Goal: Understand process/instructions: Learn how to perform a task or action

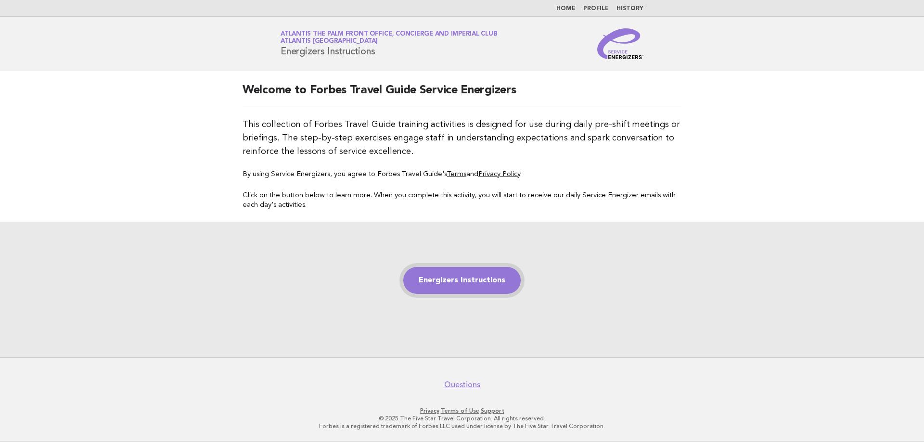
click at [441, 277] on link "Energizers Instructions" at bounding box center [461, 280] width 117 height 27
click at [454, 277] on link "Energizers Instructions" at bounding box center [461, 280] width 117 height 27
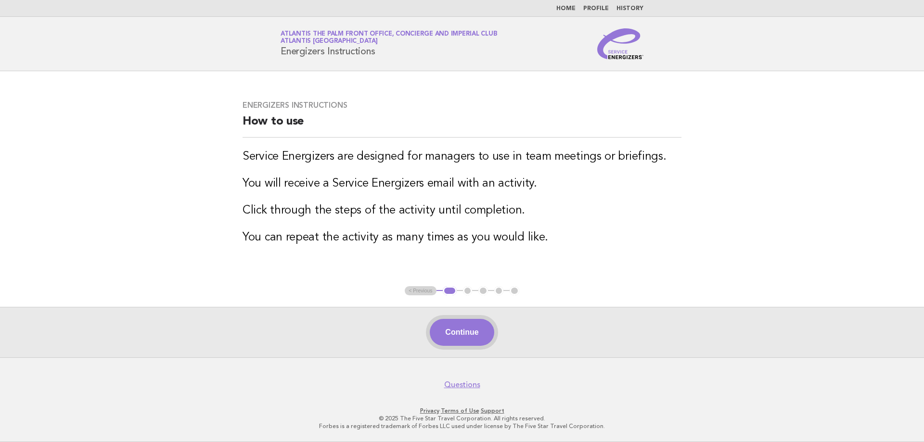
click at [461, 334] on button "Continue" at bounding box center [462, 332] width 64 height 27
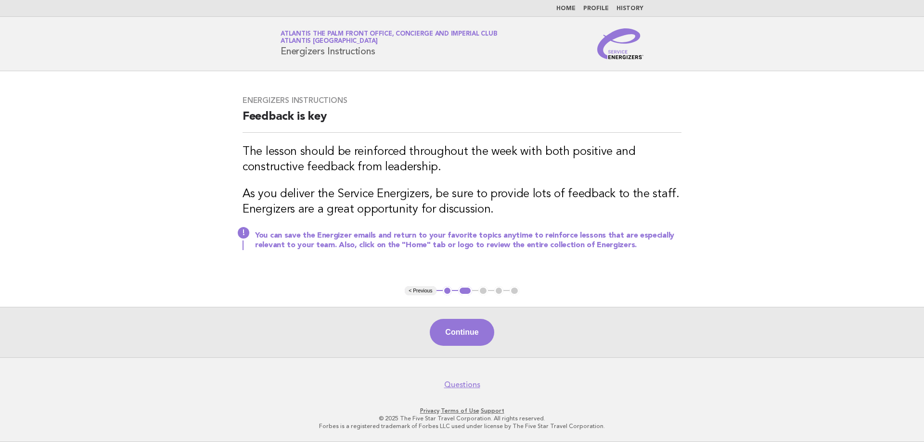
click at [443, 297] on main "Energizers Instructions Feedback is key The lesson should be reinforced through…" at bounding box center [462, 214] width 924 height 286
click at [470, 323] on button "Continue" at bounding box center [462, 332] width 64 height 27
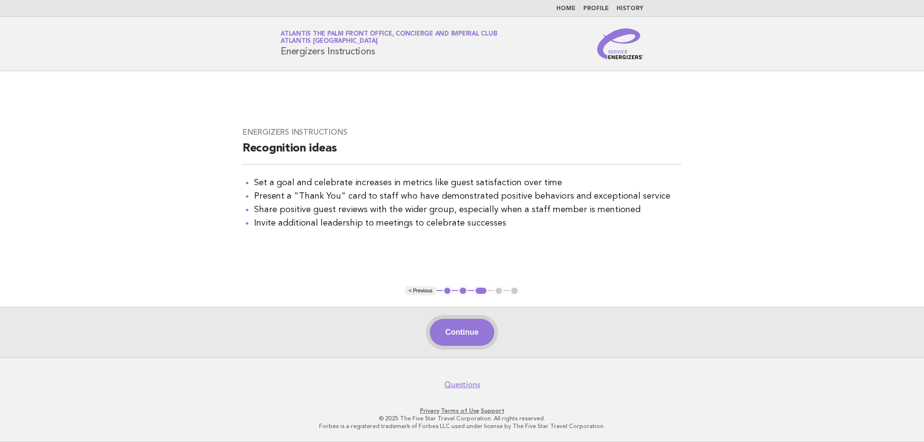
click at [468, 327] on button "Continue" at bounding box center [462, 332] width 64 height 27
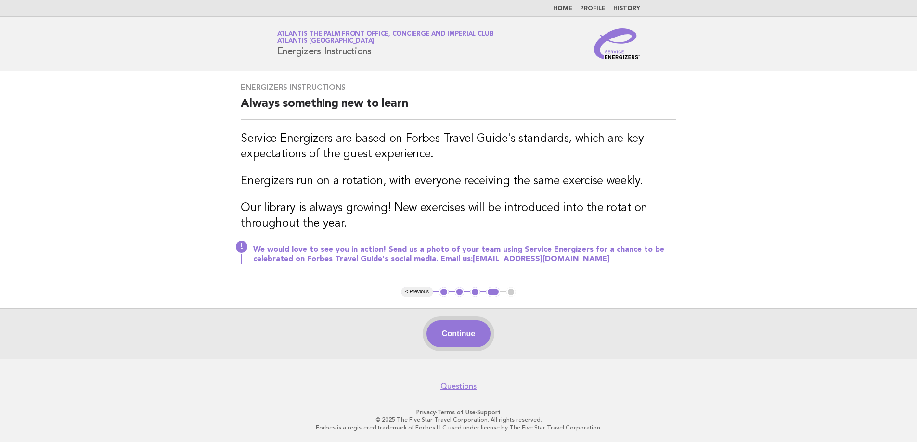
click at [467, 325] on button "Continue" at bounding box center [459, 334] width 64 height 27
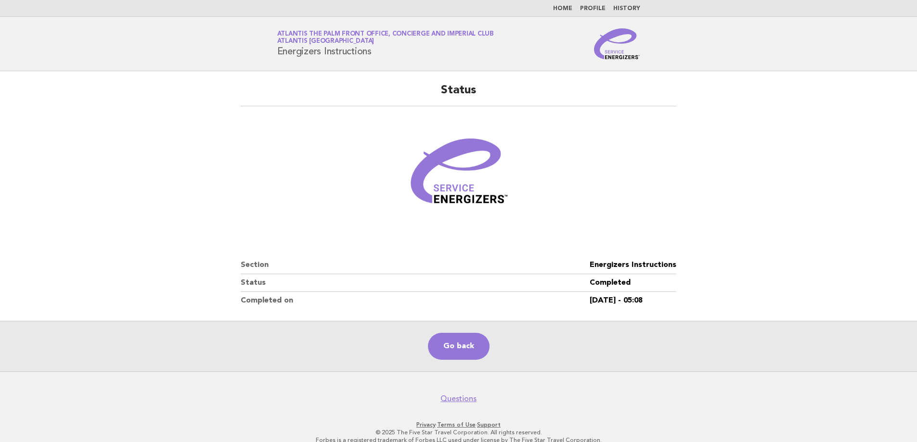
click at [92, 93] on main "Status Section Energizers Instructions Status Completed Completed on [DATE] - 0…" at bounding box center [458, 221] width 917 height 300
